Goal: Task Accomplishment & Management: Complete application form

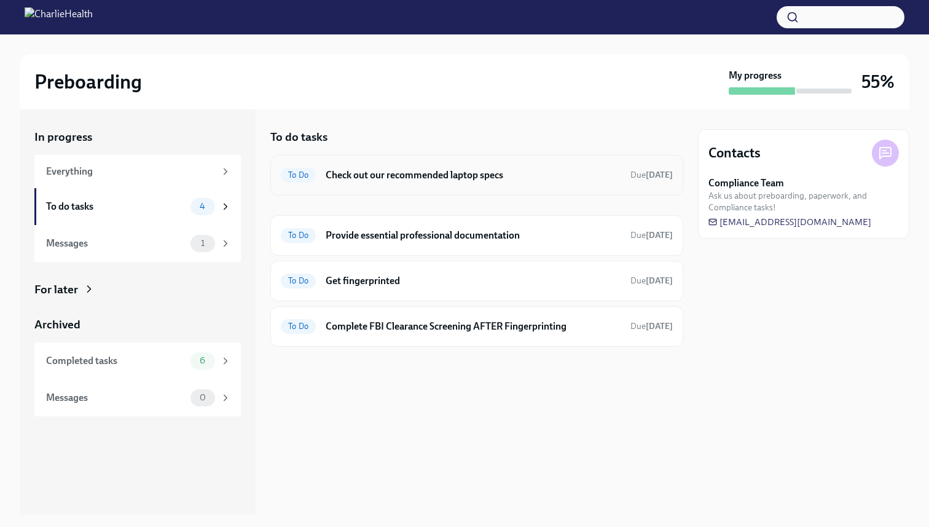
click at [447, 178] on h6 "Check out our recommended laptop specs" at bounding box center [473, 175] width 295 height 14
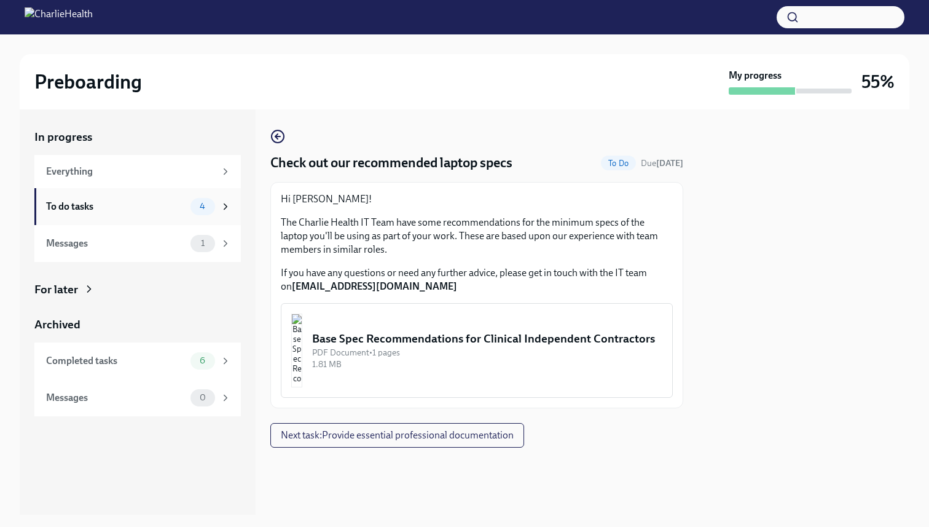
click at [160, 208] on div "To do tasks" at bounding box center [116, 207] width 140 height 14
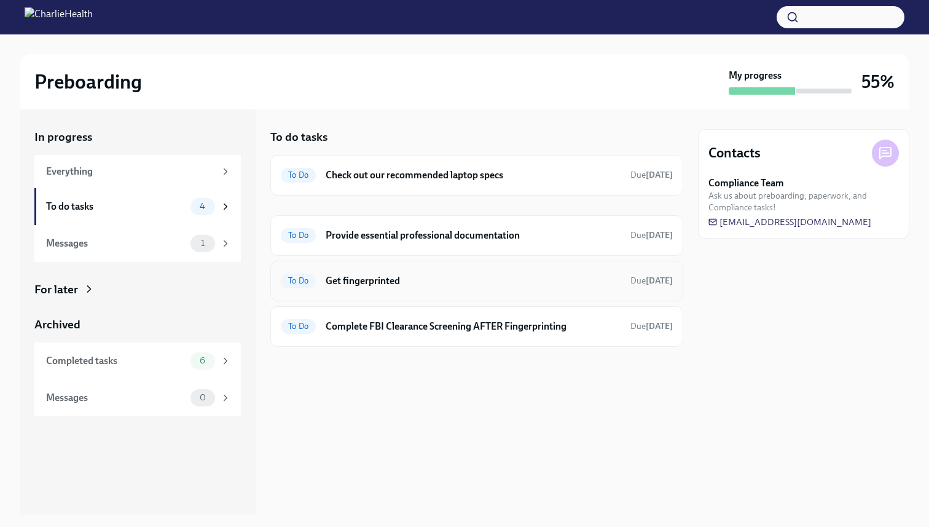
click at [336, 274] on div "To Do Get fingerprinted Due in 2 days" at bounding box center [477, 281] width 392 height 20
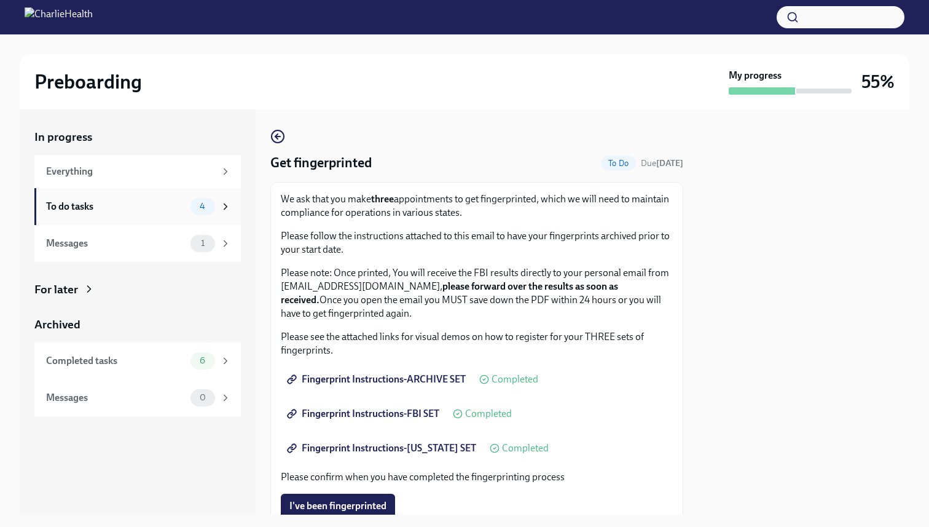
click at [171, 206] on div "To do tasks" at bounding box center [116, 207] width 140 height 14
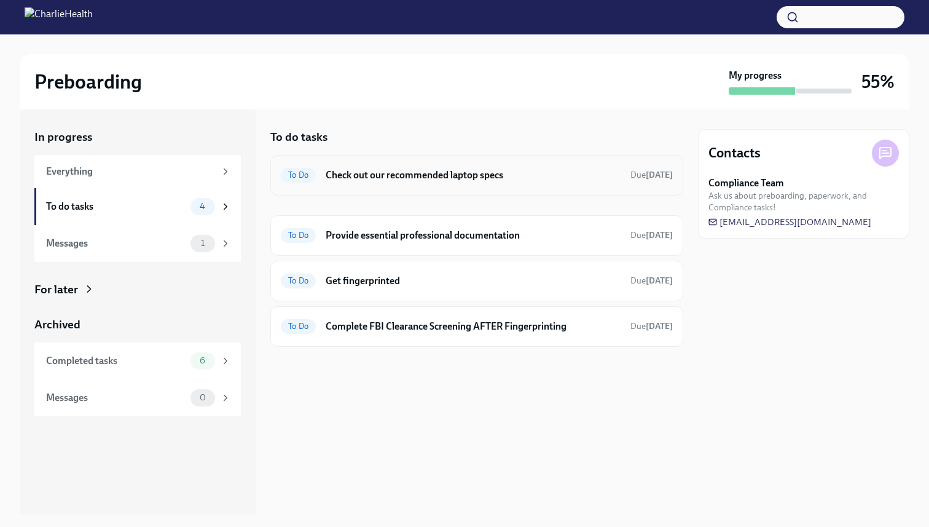
click at [452, 175] on h6 "Check out our recommended laptop specs" at bounding box center [473, 175] width 295 height 14
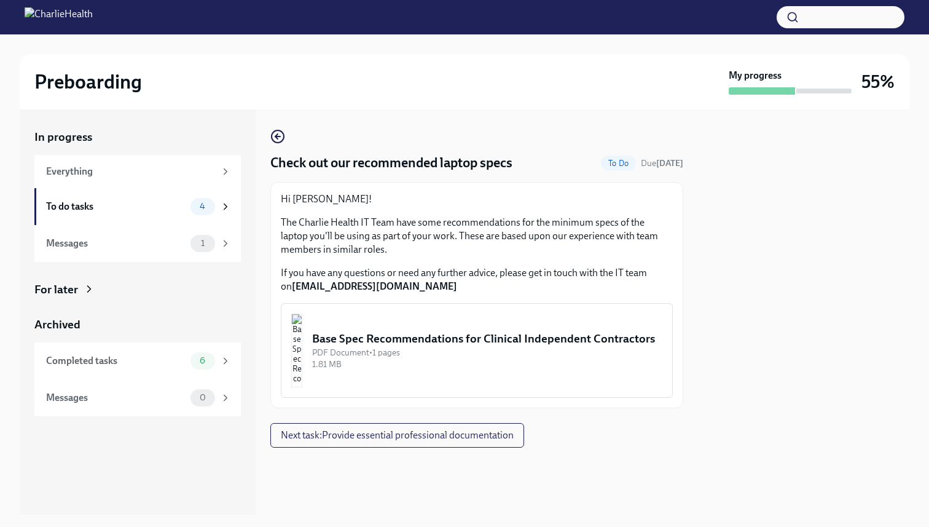
click at [411, 331] on div "Base Spec Recommendations for Clinical Independent Contractors" at bounding box center [487, 339] width 350 height 16
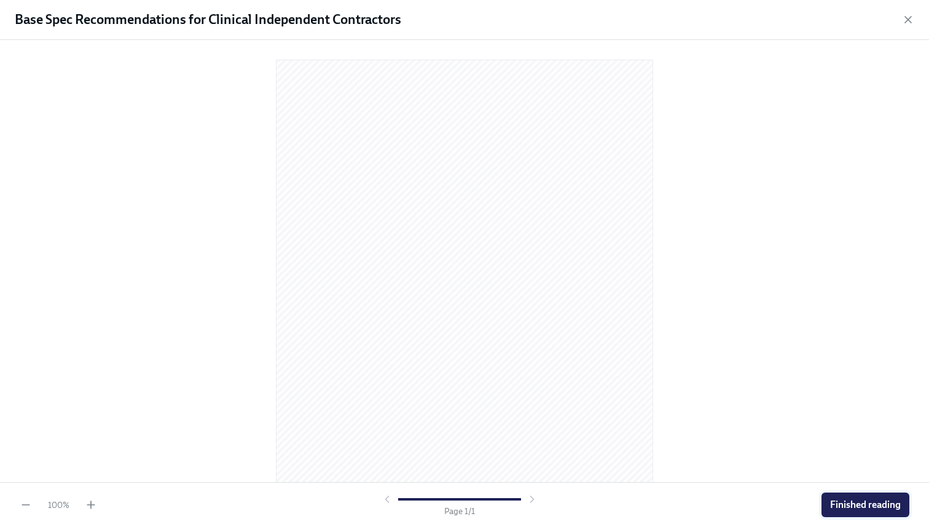
click at [838, 508] on span "Finished reading" at bounding box center [865, 504] width 71 height 12
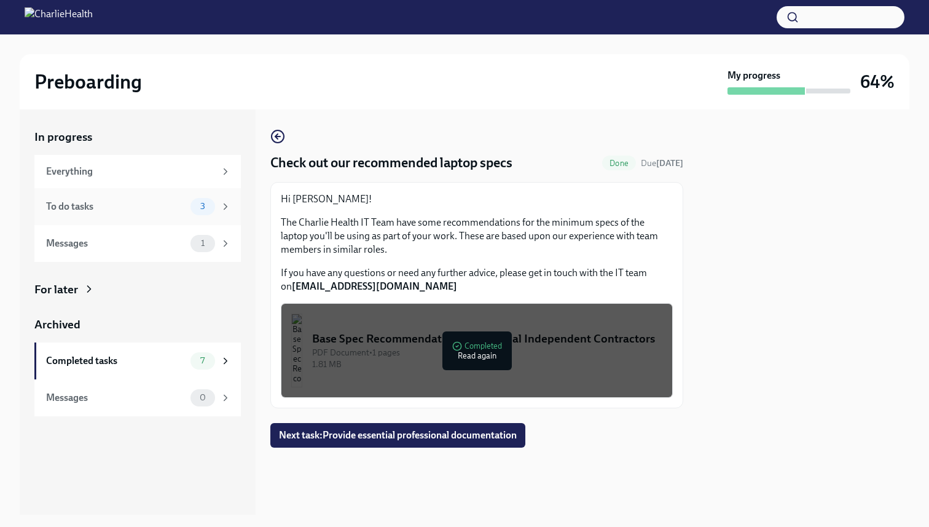
click at [224, 202] on icon at bounding box center [225, 206] width 11 height 11
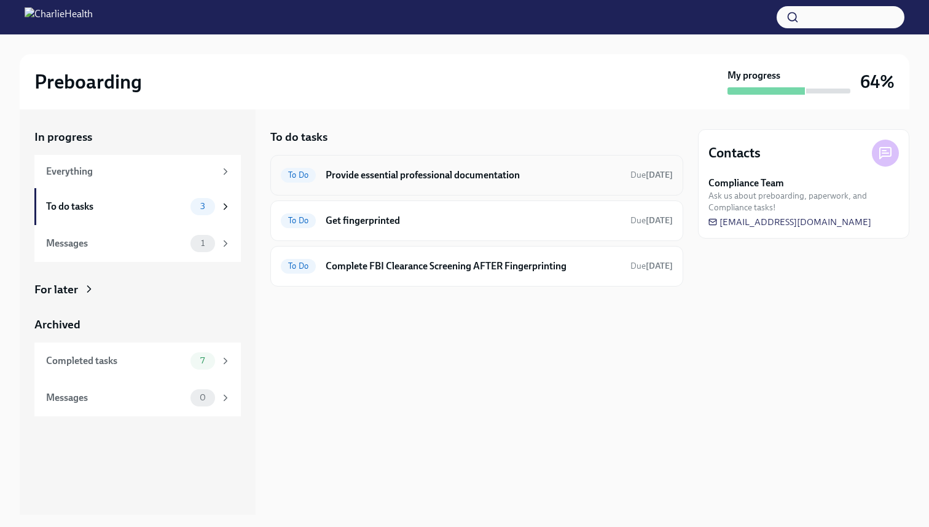
click at [462, 179] on h6 "Provide essential professional documentation" at bounding box center [473, 175] width 295 height 14
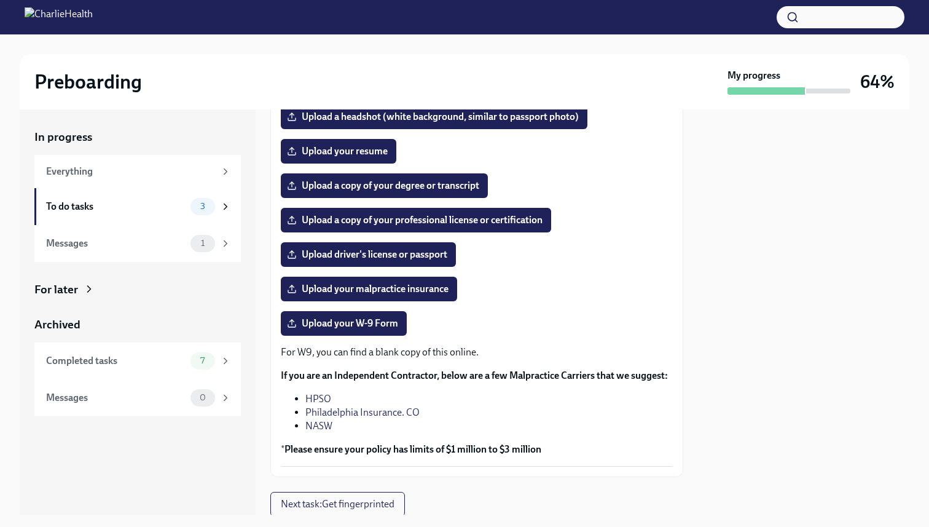
scroll to position [161, 0]
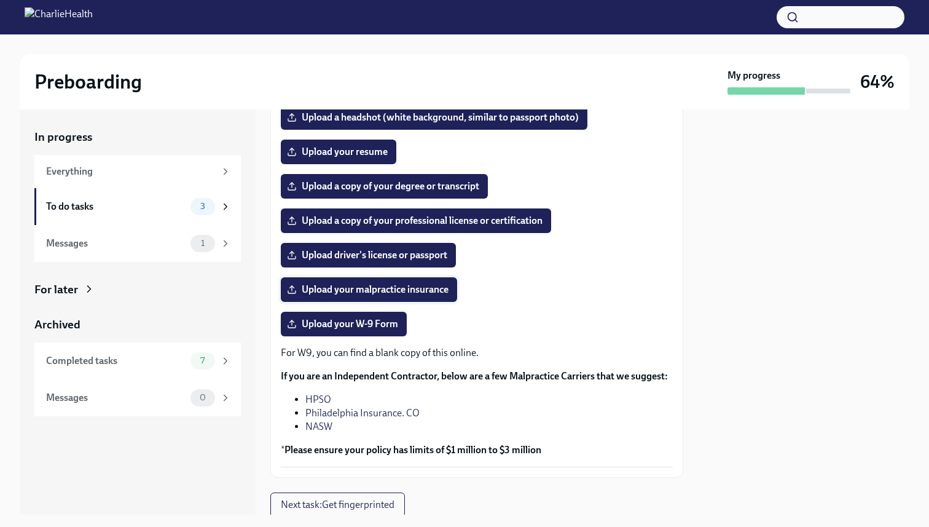
click at [419, 289] on span "Upload your malpractice insurance" at bounding box center [368, 289] width 159 height 12
click at [0, 0] on input "Upload your malpractice insurance" at bounding box center [0, 0] width 0 height 0
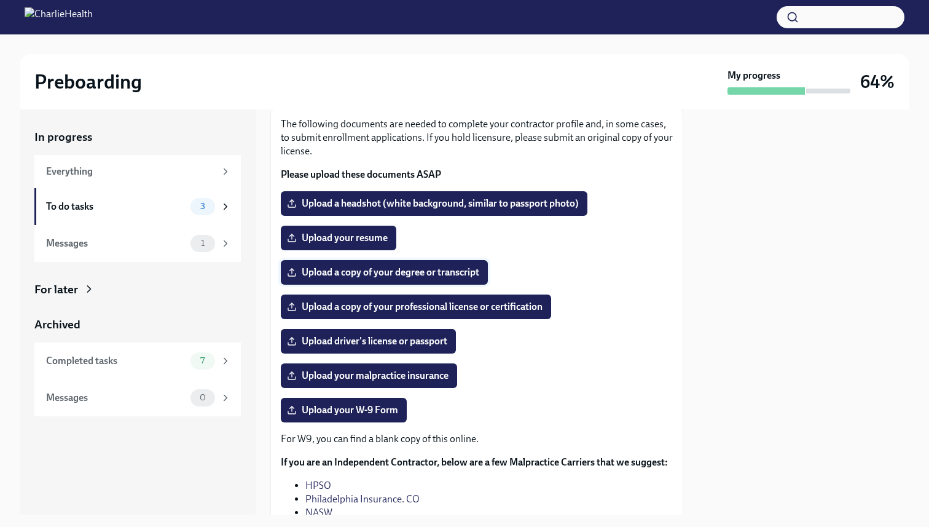
scroll to position [83, 0]
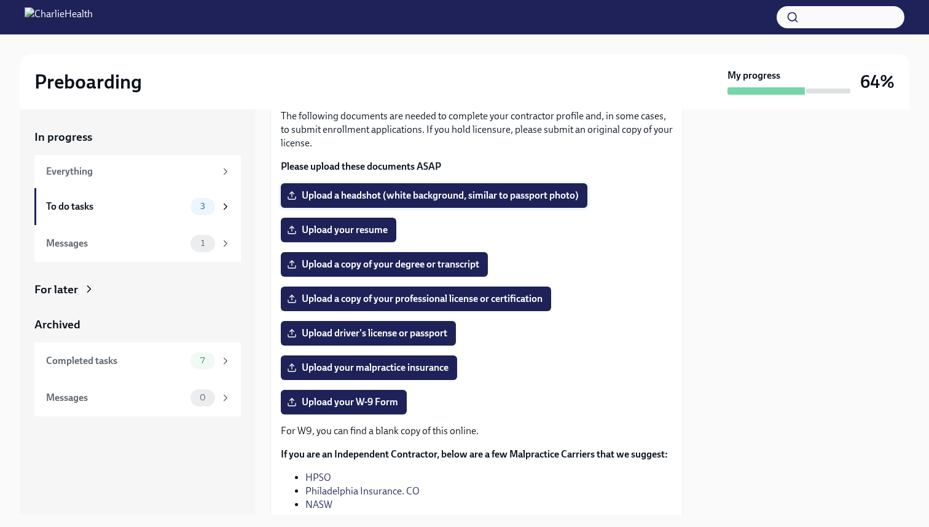
click at [416, 195] on span "Upload a headshot (white background, similar to passport photo)" at bounding box center [433, 195] width 289 height 12
click at [0, 0] on input "Upload a headshot (white background, similar to passport photo)" at bounding box center [0, 0] width 0 height 0
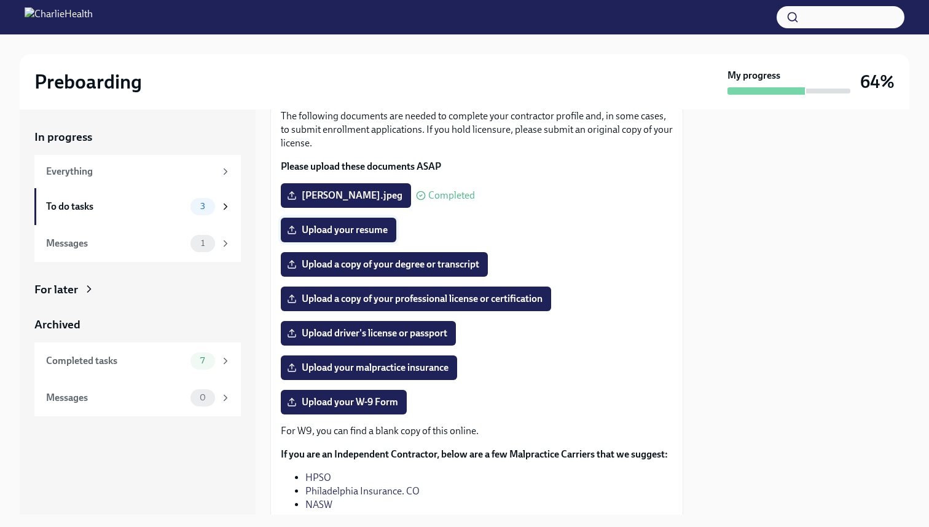
click at [374, 228] on span "Upload your resume" at bounding box center [338, 230] width 98 height 12
click at [0, 0] on input "Upload your resume" at bounding box center [0, 0] width 0 height 0
click at [363, 262] on span "Upload a copy of your degree or transcript" at bounding box center [384, 264] width 190 height 12
click at [0, 0] on input "Upload a copy of your degree or transcript" at bounding box center [0, 0] width 0 height 0
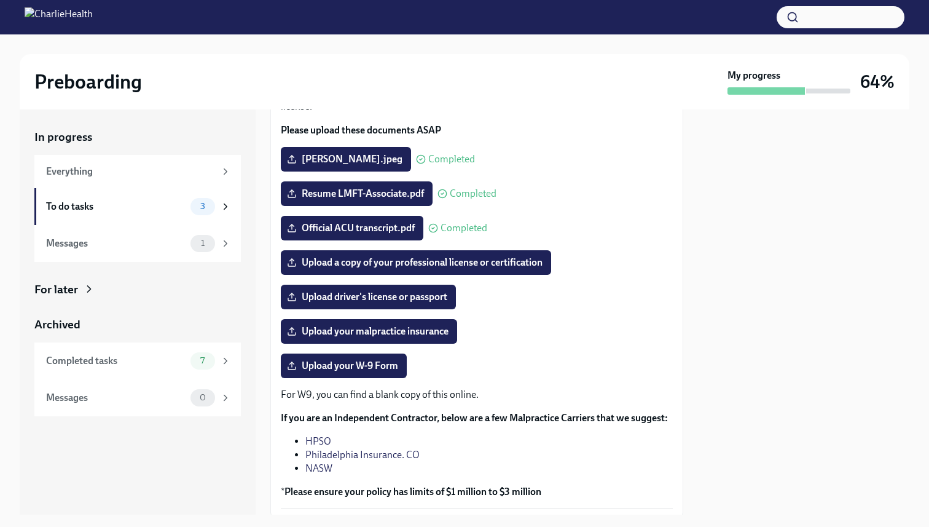
scroll to position [154, 0]
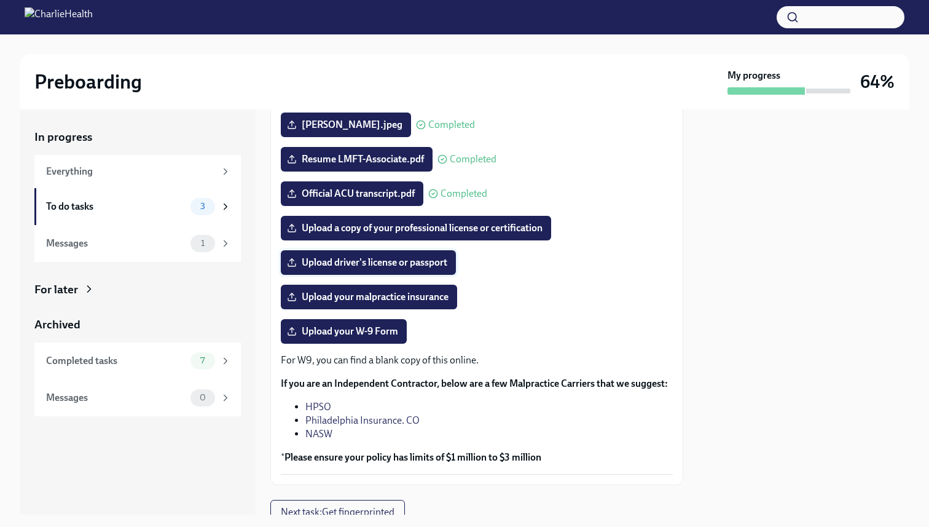
click at [426, 258] on span "Upload driver's license or passport" at bounding box center [368, 262] width 158 height 12
click at [0, 0] on input "Upload driver's license or passport" at bounding box center [0, 0] width 0 height 0
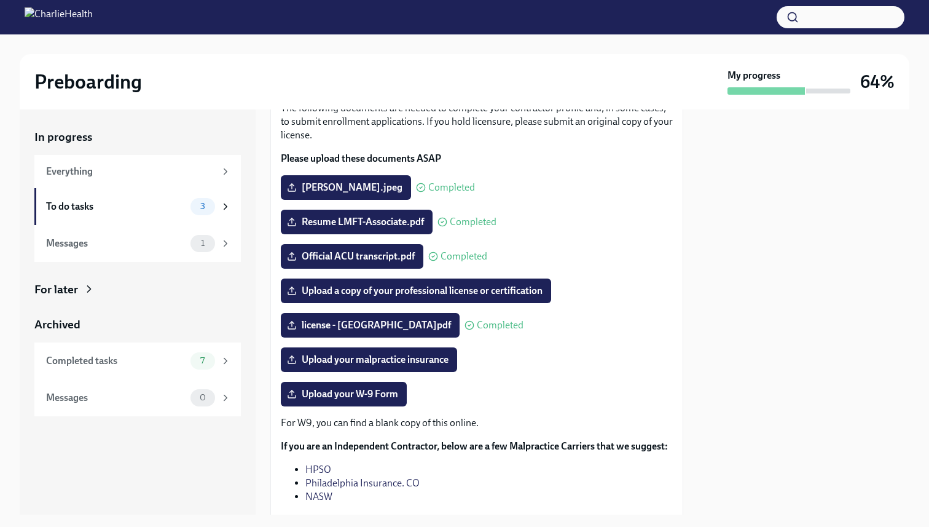
scroll to position [203, 0]
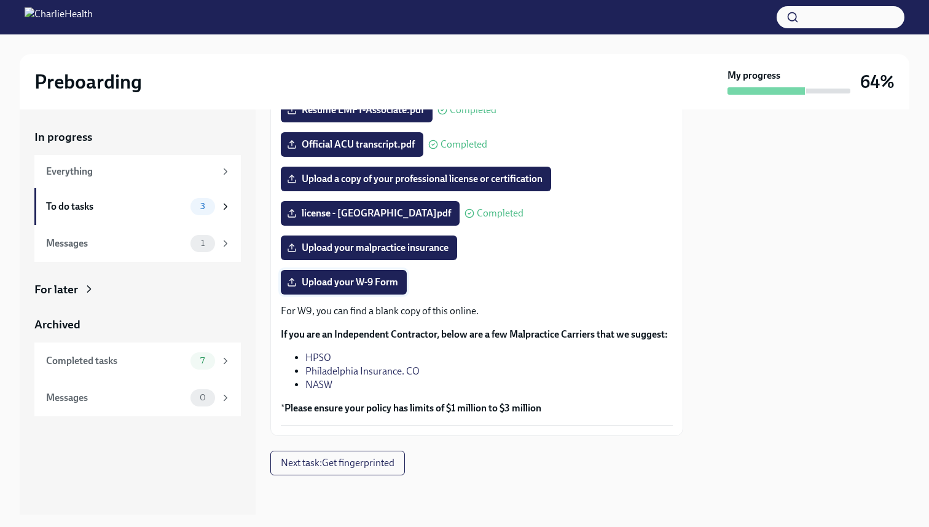
click at [381, 280] on span "Upload your W-9 Form" at bounding box center [343, 282] width 109 height 12
click at [0, 0] on input "Upload your W-9 Form" at bounding box center [0, 0] width 0 height 0
click at [319, 356] on link "HPSO" at bounding box center [318, 358] width 26 height 12
click at [390, 252] on span "Upload your malpractice insurance" at bounding box center [368, 248] width 159 height 12
click at [0, 0] on input "Upload your malpractice insurance" at bounding box center [0, 0] width 0 height 0
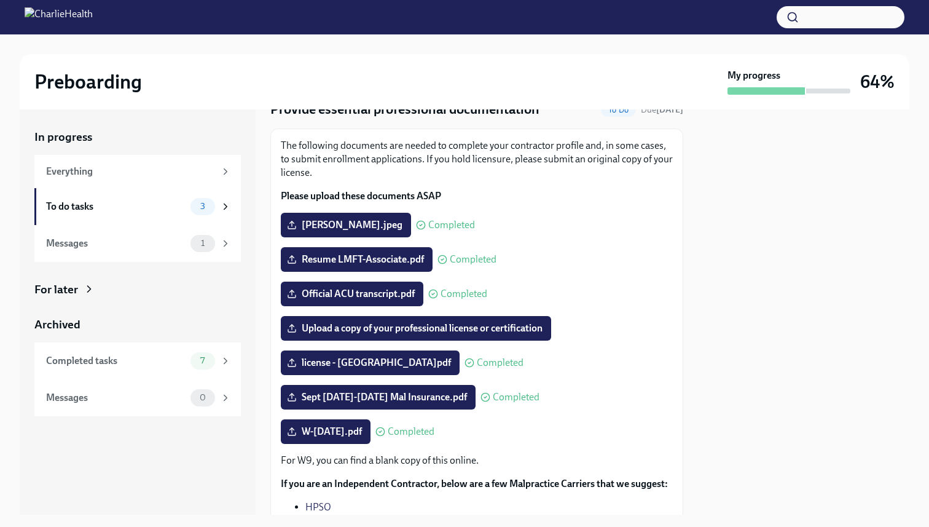
scroll to position [0, 0]
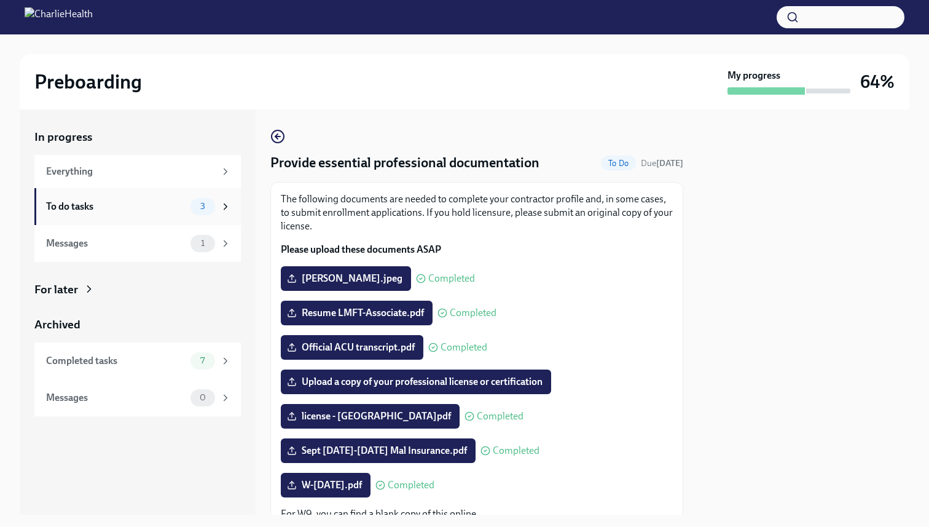
click at [222, 205] on icon at bounding box center [225, 206] width 11 height 11
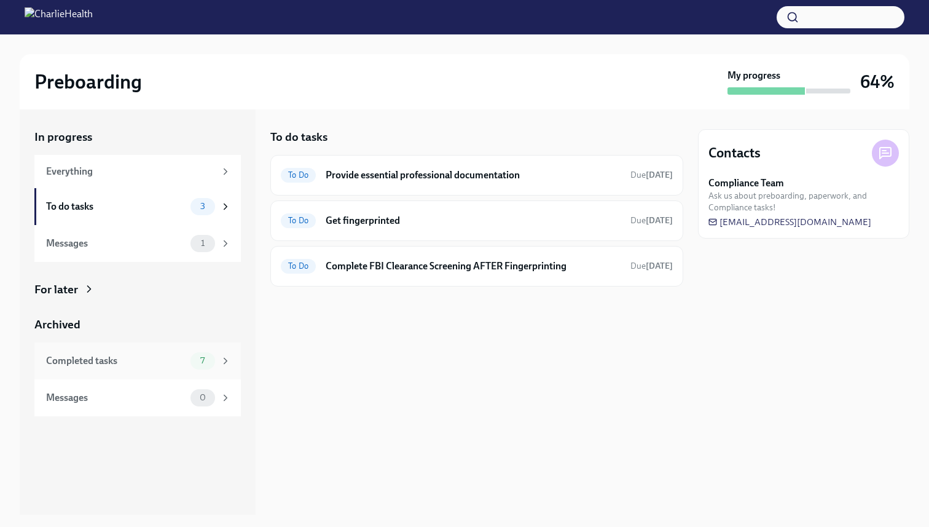
click at [225, 360] on icon at bounding box center [225, 360] width 11 height 11
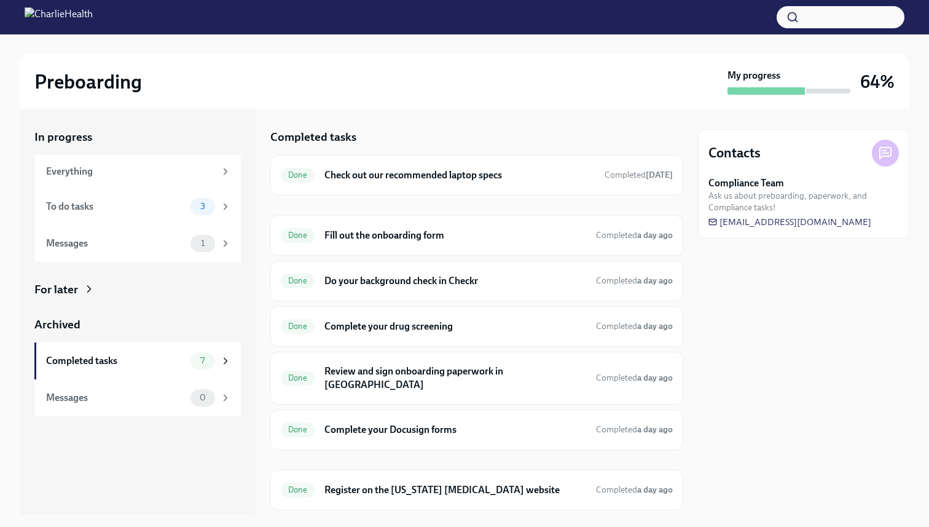
scroll to position [22, 0]
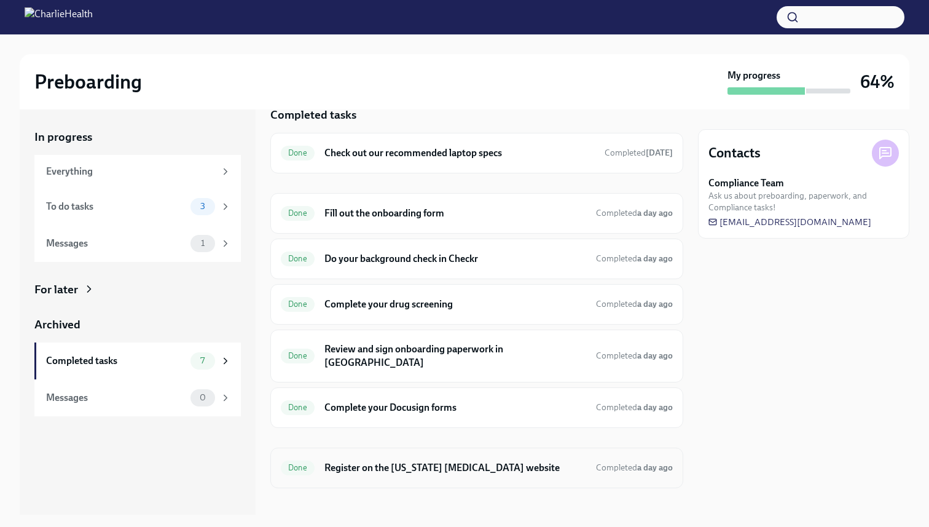
click at [433, 461] on h6 "Register on the Pennsylvania Child Abuse website" at bounding box center [456, 468] width 262 height 14
